Goal: Task Accomplishment & Management: Manage account settings

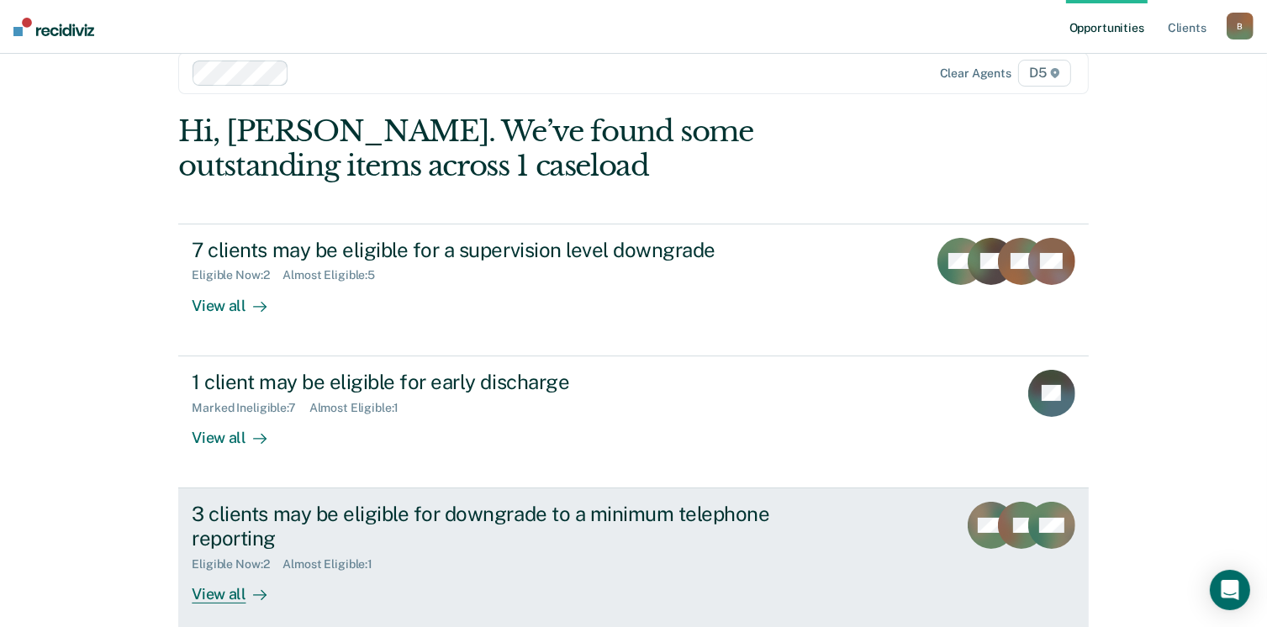
scroll to position [45, 0]
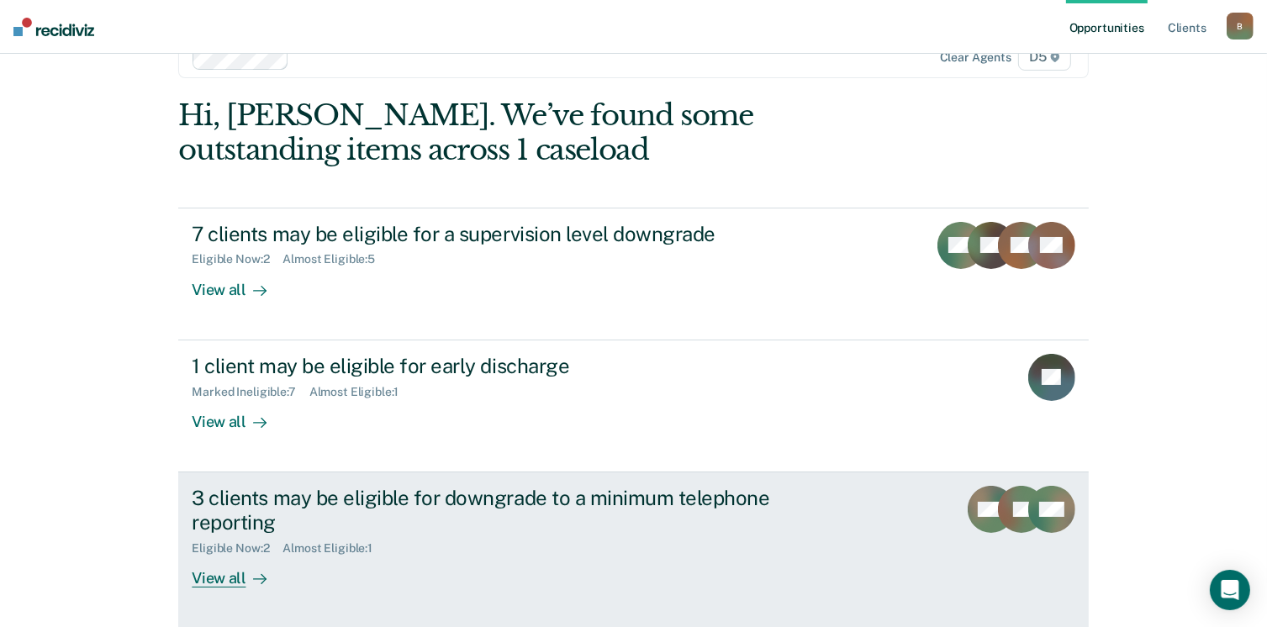
click at [203, 574] on div "View all" at bounding box center [239, 571] width 94 height 33
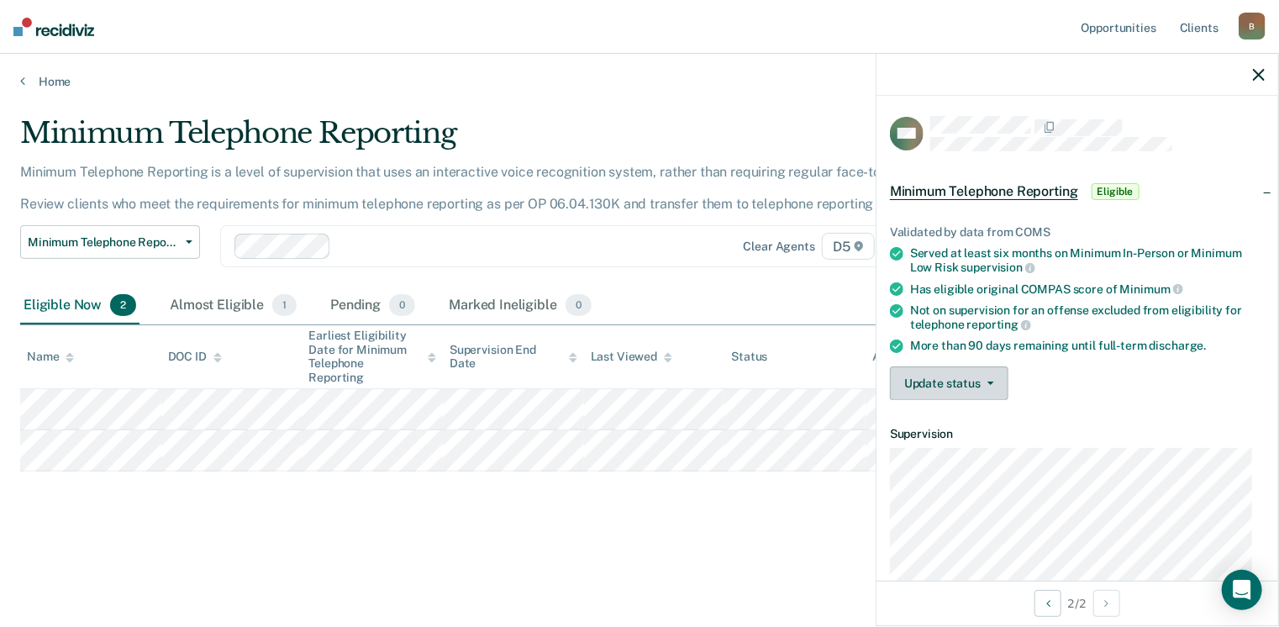
click at [969, 377] on button "Update status" at bounding box center [949, 383] width 119 height 34
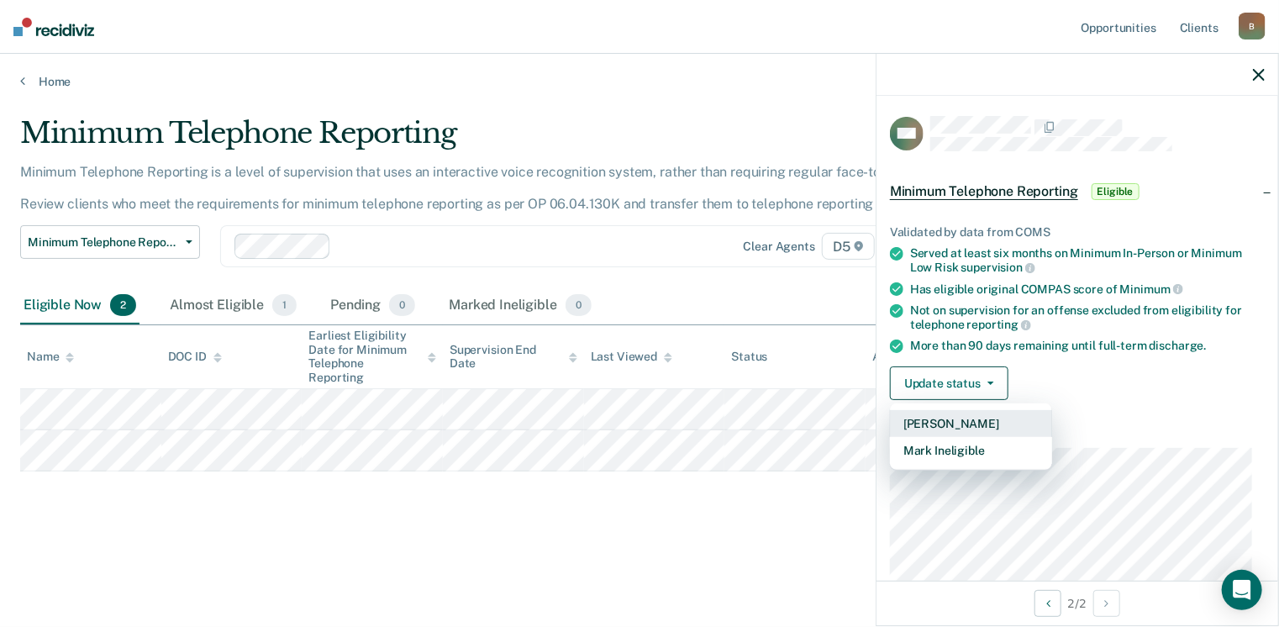
click at [951, 420] on button "[PERSON_NAME]" at bounding box center [971, 423] width 162 height 27
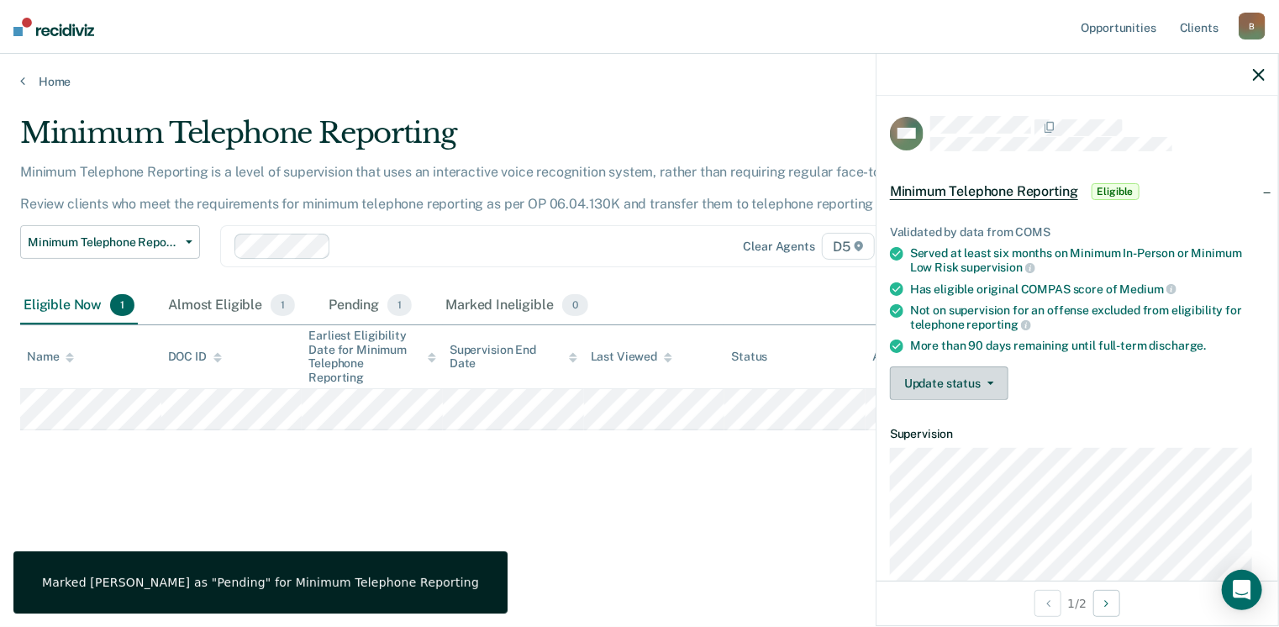
click at [924, 377] on button "Update status" at bounding box center [949, 383] width 119 height 34
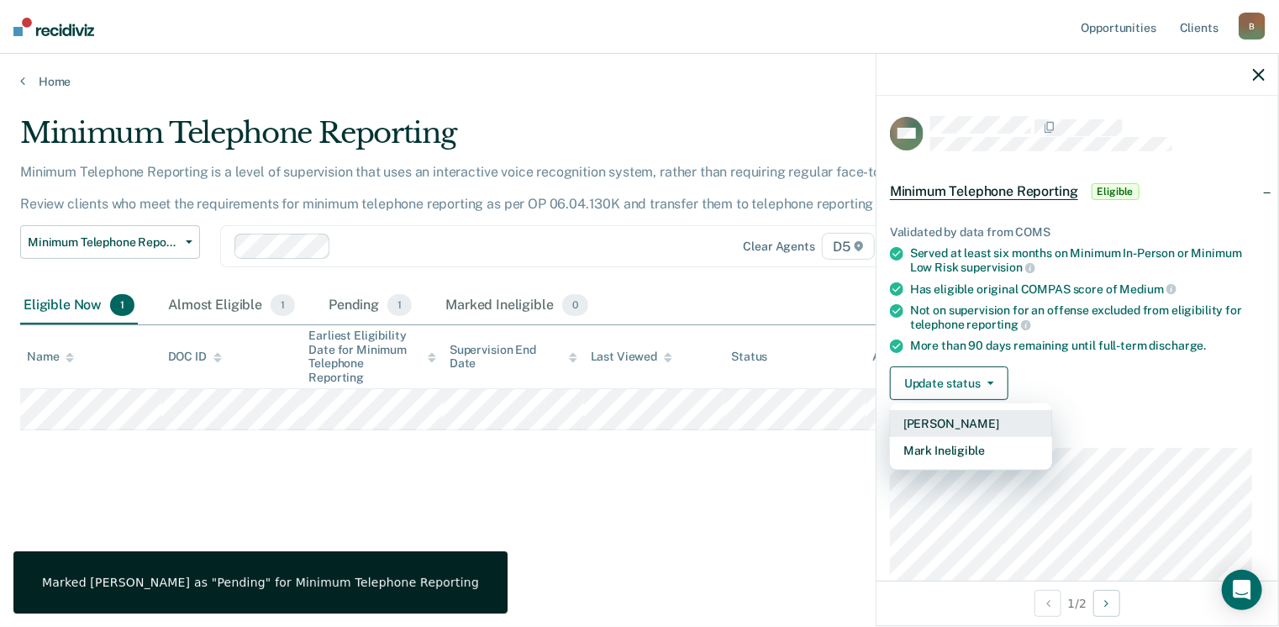
click at [950, 419] on button "[PERSON_NAME]" at bounding box center [971, 423] width 162 height 27
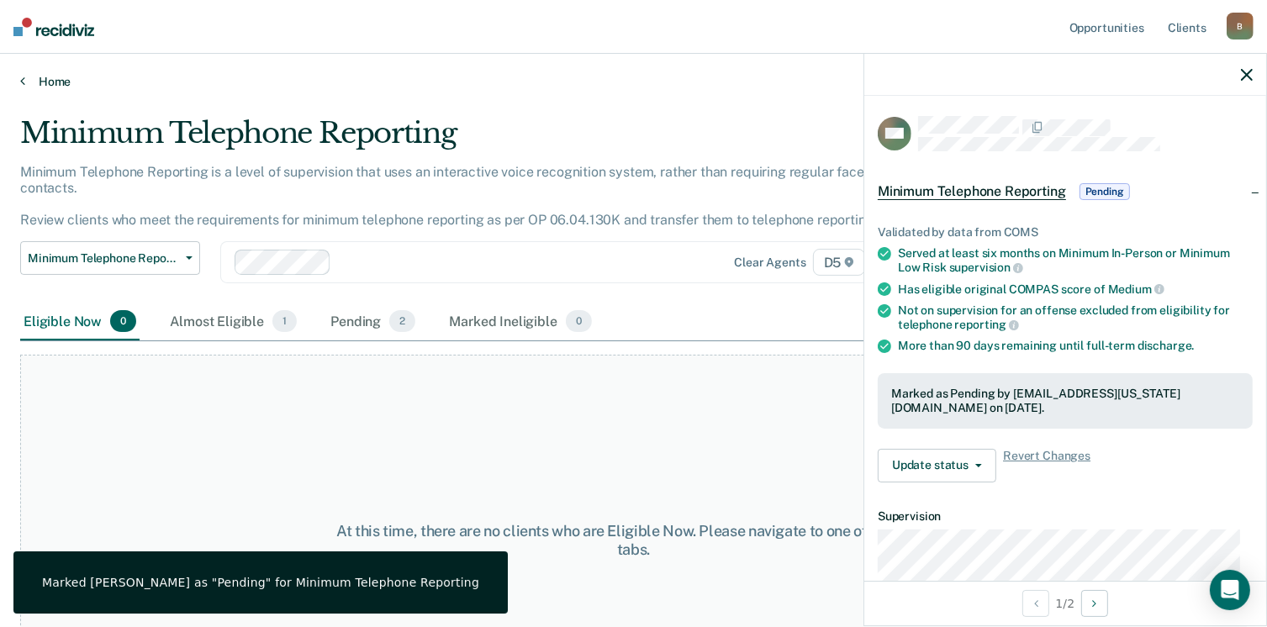
click at [24, 82] on icon at bounding box center [22, 80] width 5 height 13
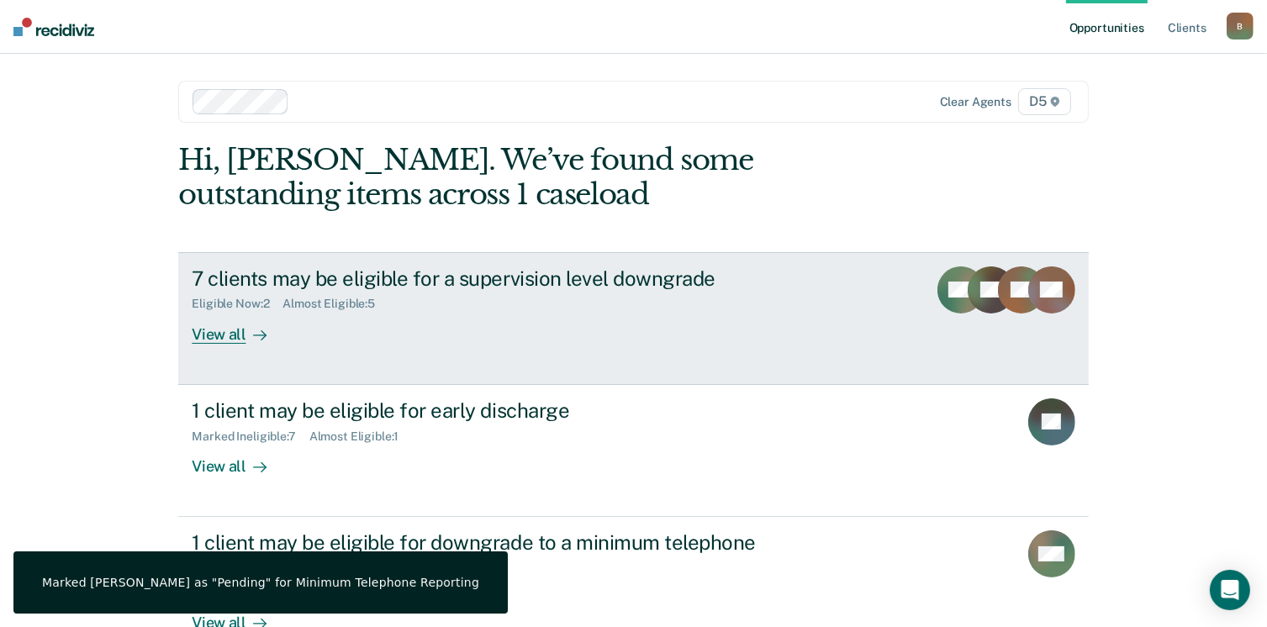
click at [229, 334] on div "View all" at bounding box center [239, 327] width 94 height 33
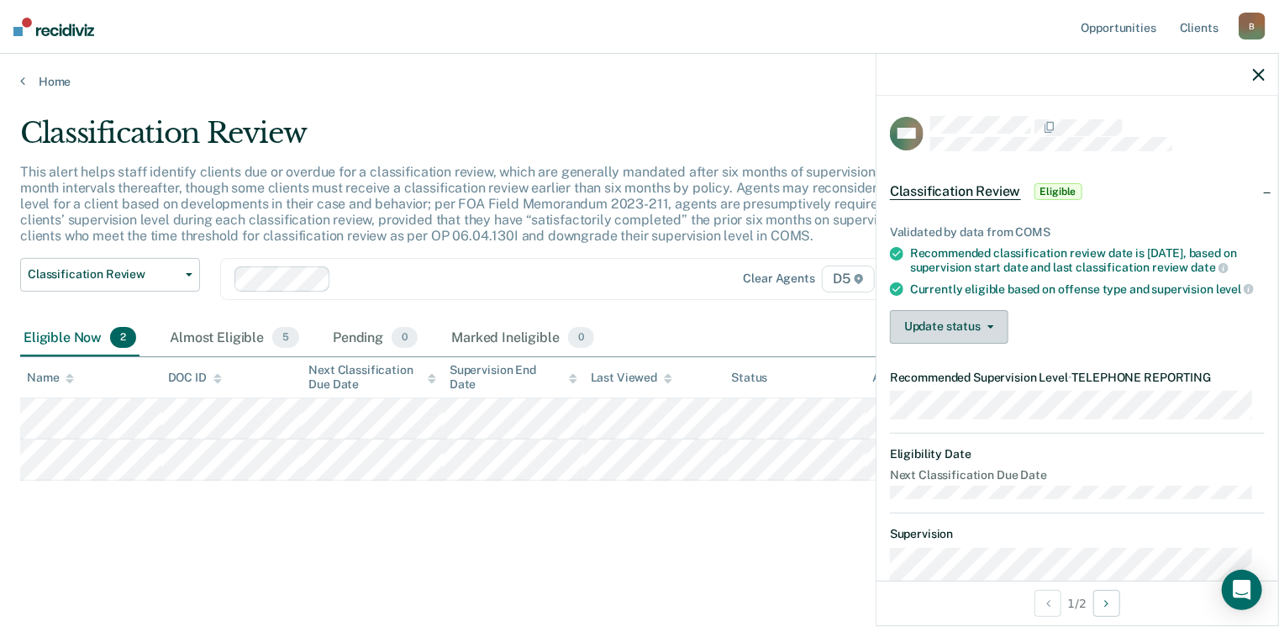
click at [958, 334] on button "Update status" at bounding box center [949, 327] width 119 height 34
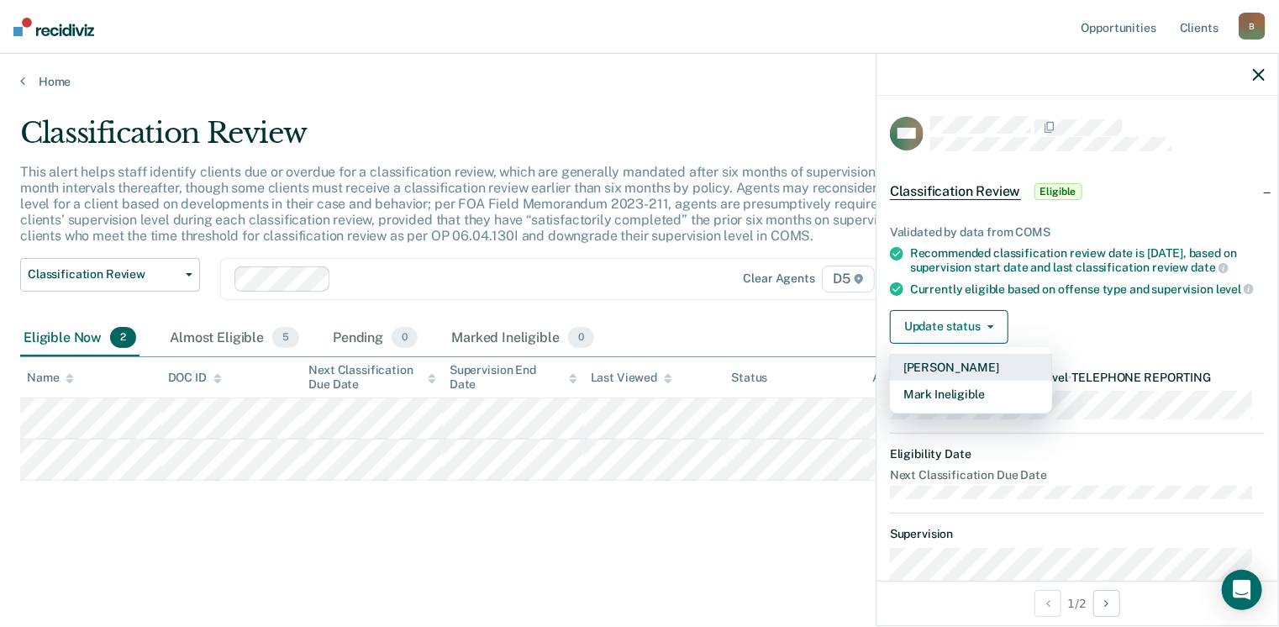
click at [961, 378] on button "[PERSON_NAME]" at bounding box center [971, 367] width 162 height 27
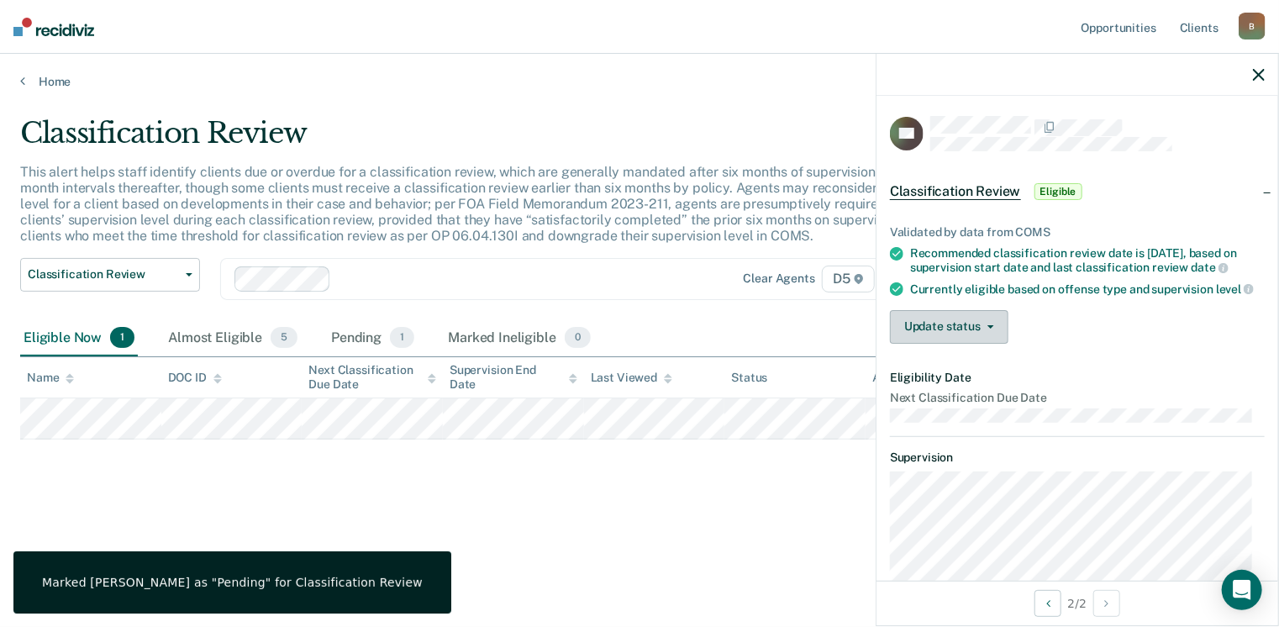
click at [925, 339] on button "Update status" at bounding box center [949, 327] width 119 height 34
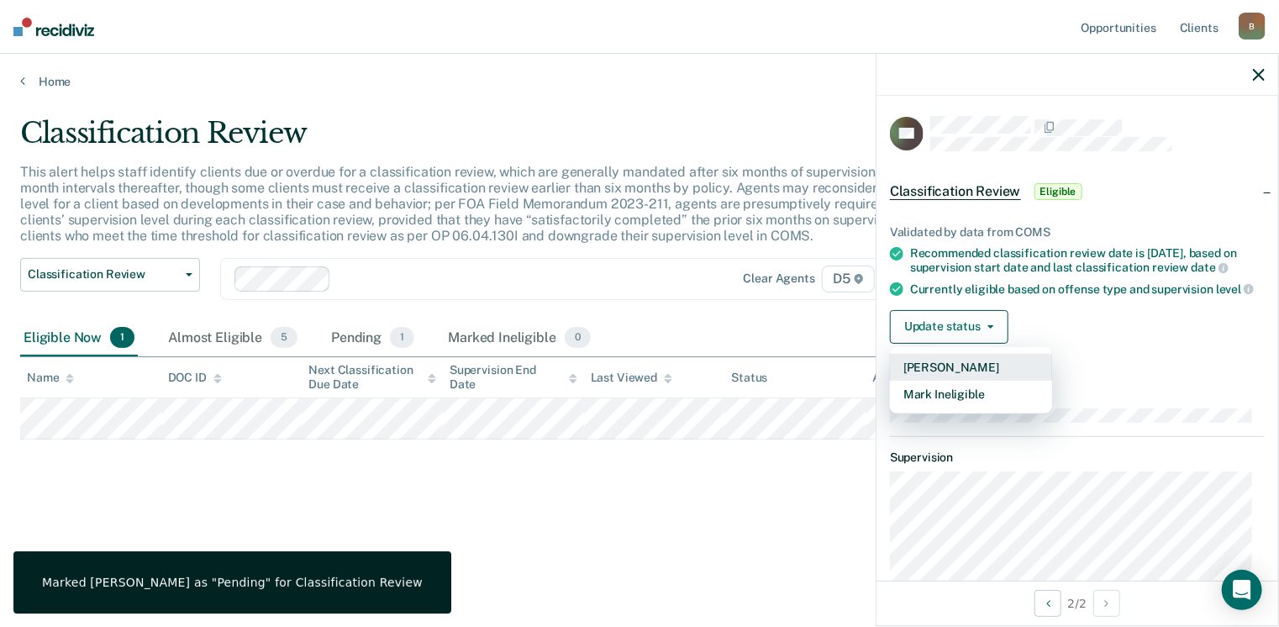
click at [941, 374] on button "[PERSON_NAME]" at bounding box center [971, 367] width 162 height 27
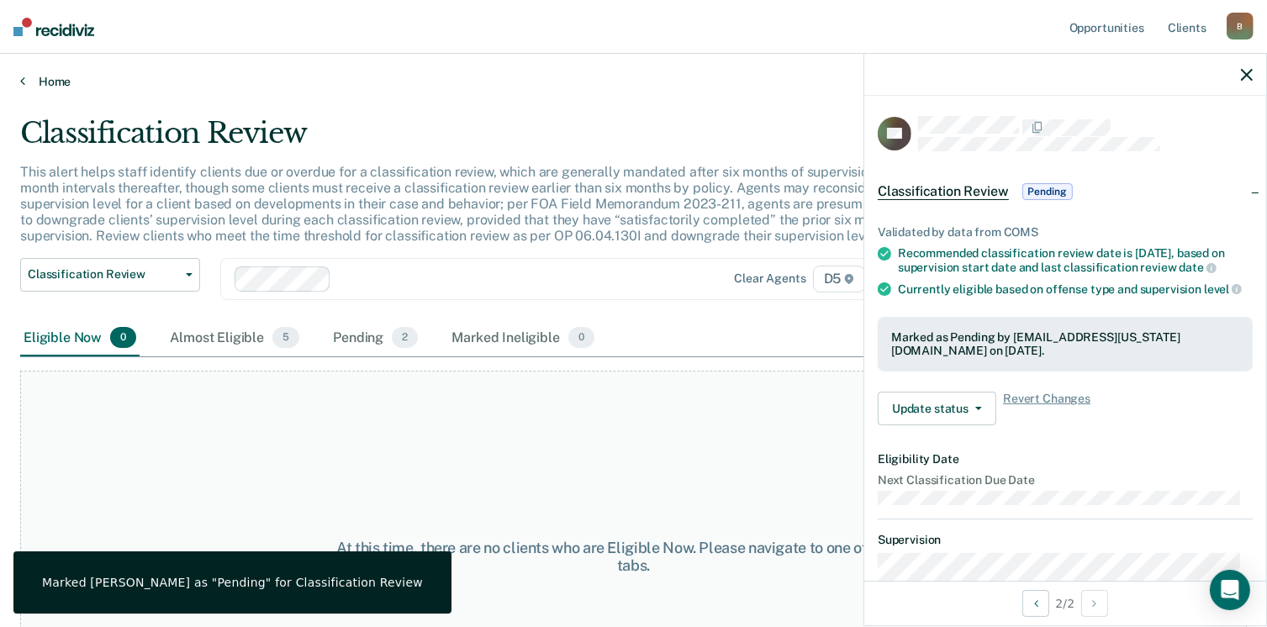
click at [24, 81] on icon at bounding box center [22, 80] width 5 height 13
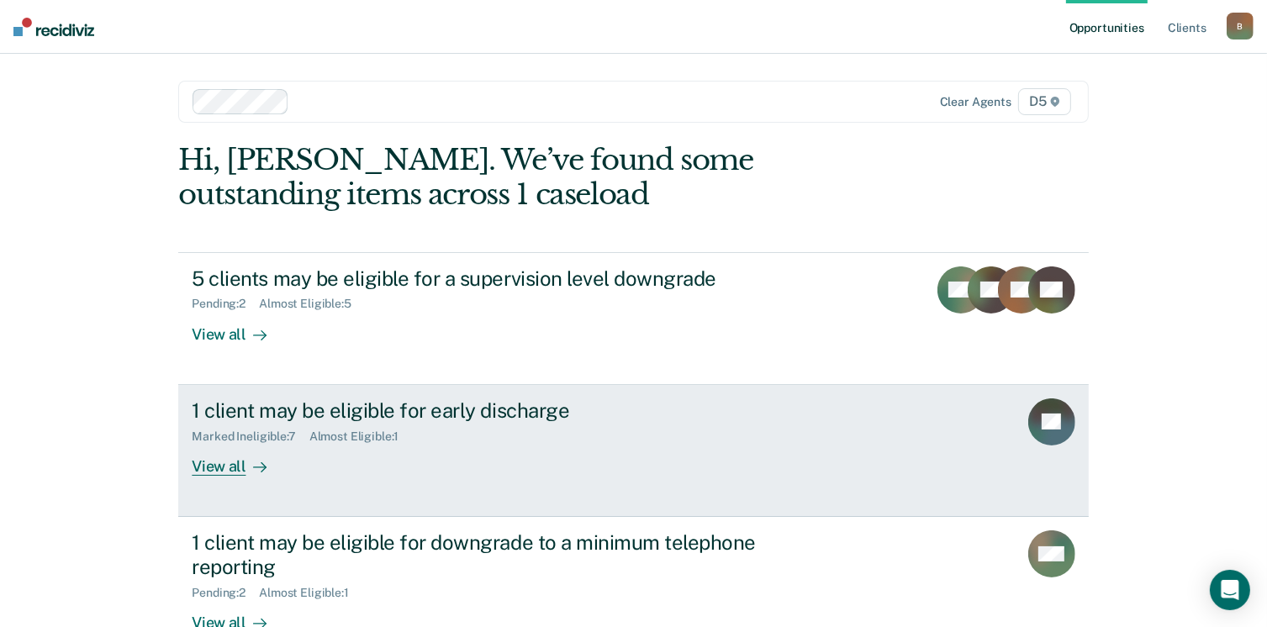
click at [224, 467] on div "View all" at bounding box center [239, 459] width 94 height 33
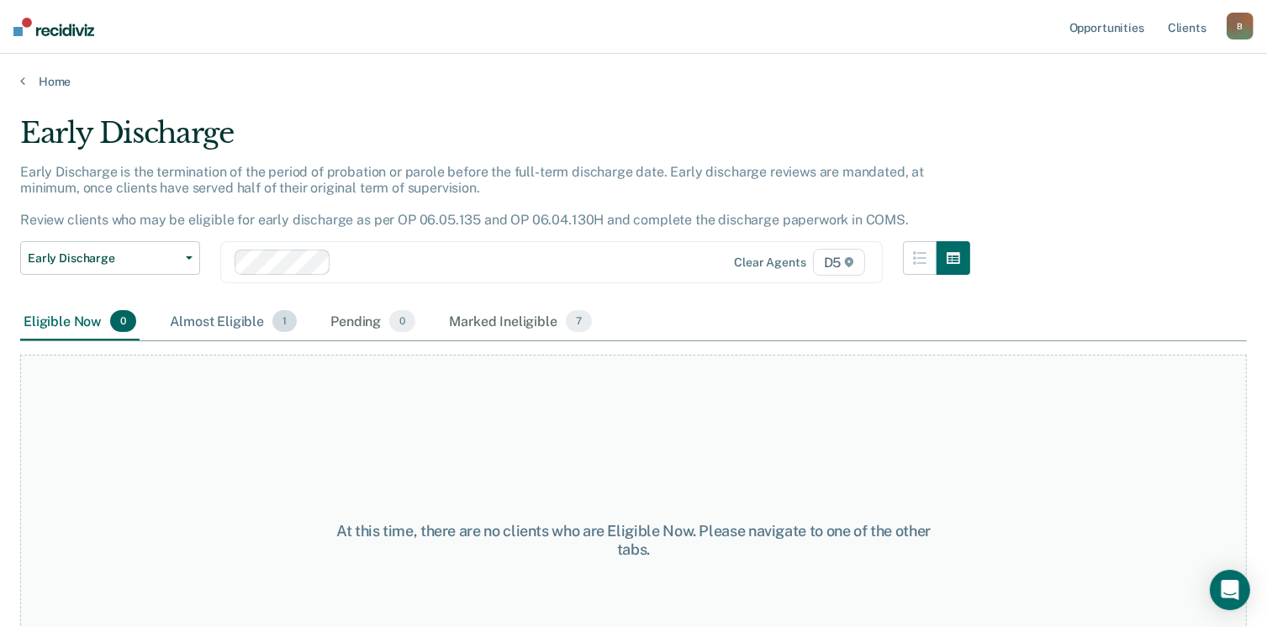
click at [208, 317] on div "Almost Eligible 1" at bounding box center [233, 321] width 134 height 37
